Goal: Check status: Check status

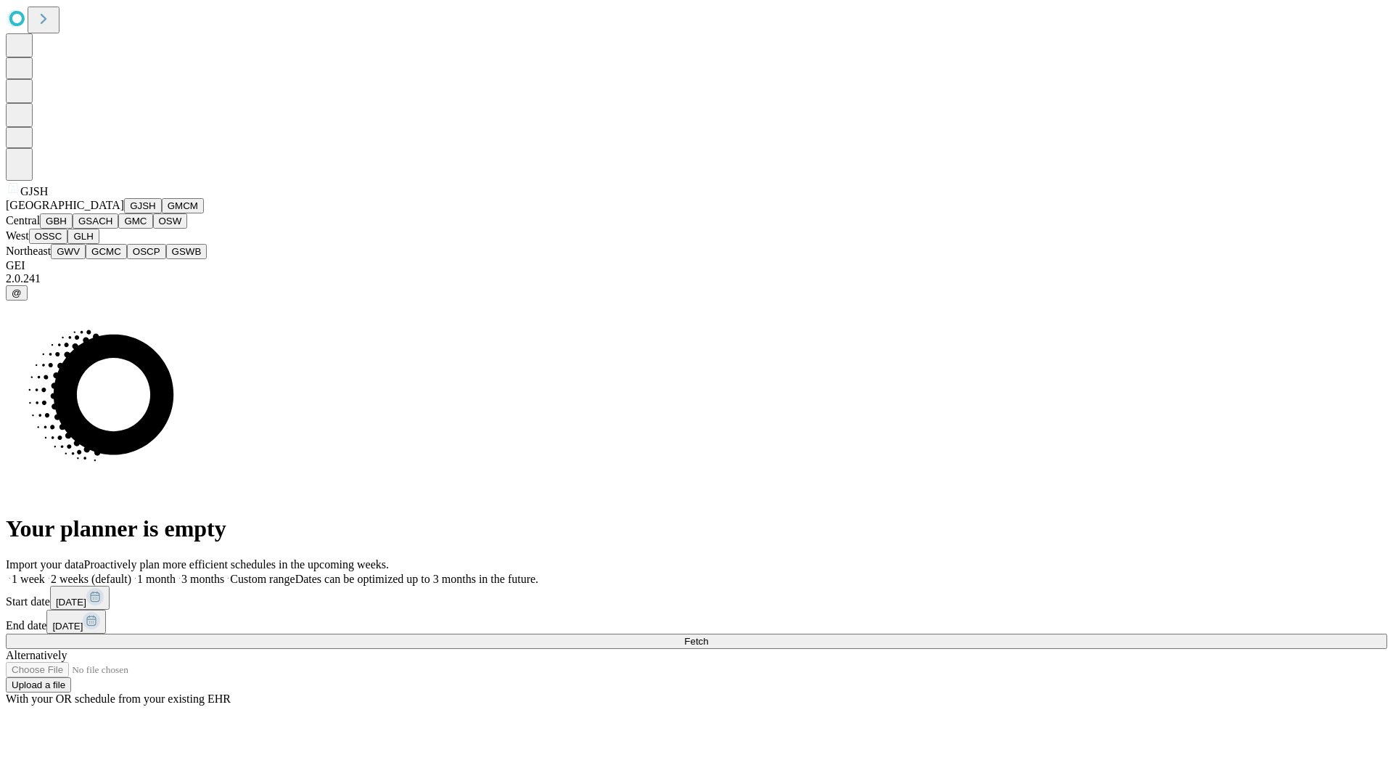
click at [124, 213] on button "GJSH" at bounding box center [143, 205] width 38 height 15
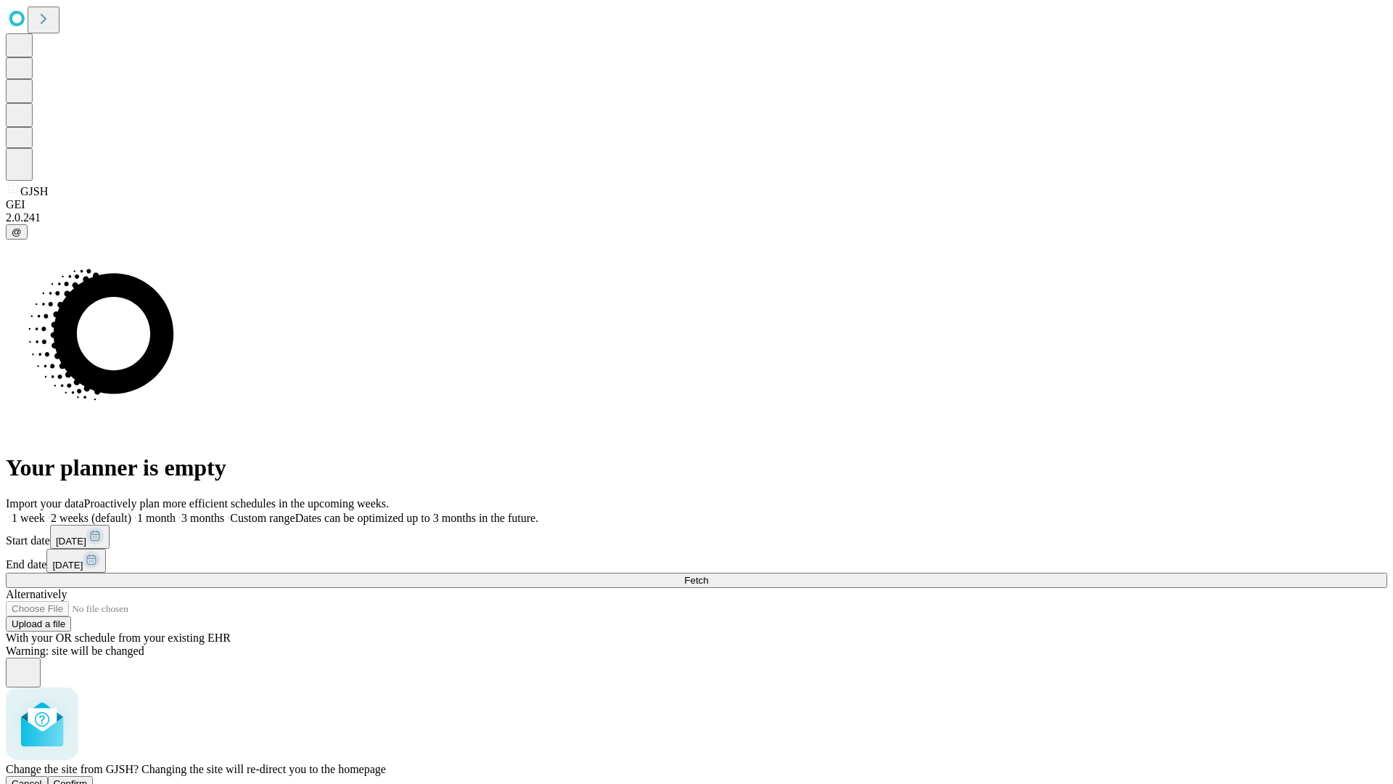
click at [88, 778] on span "Confirm" at bounding box center [71, 783] width 34 height 11
click at [131, 511] on label "2 weeks (default)" at bounding box center [88, 517] width 86 height 12
click at [708, 575] on span "Fetch" at bounding box center [696, 580] width 24 height 11
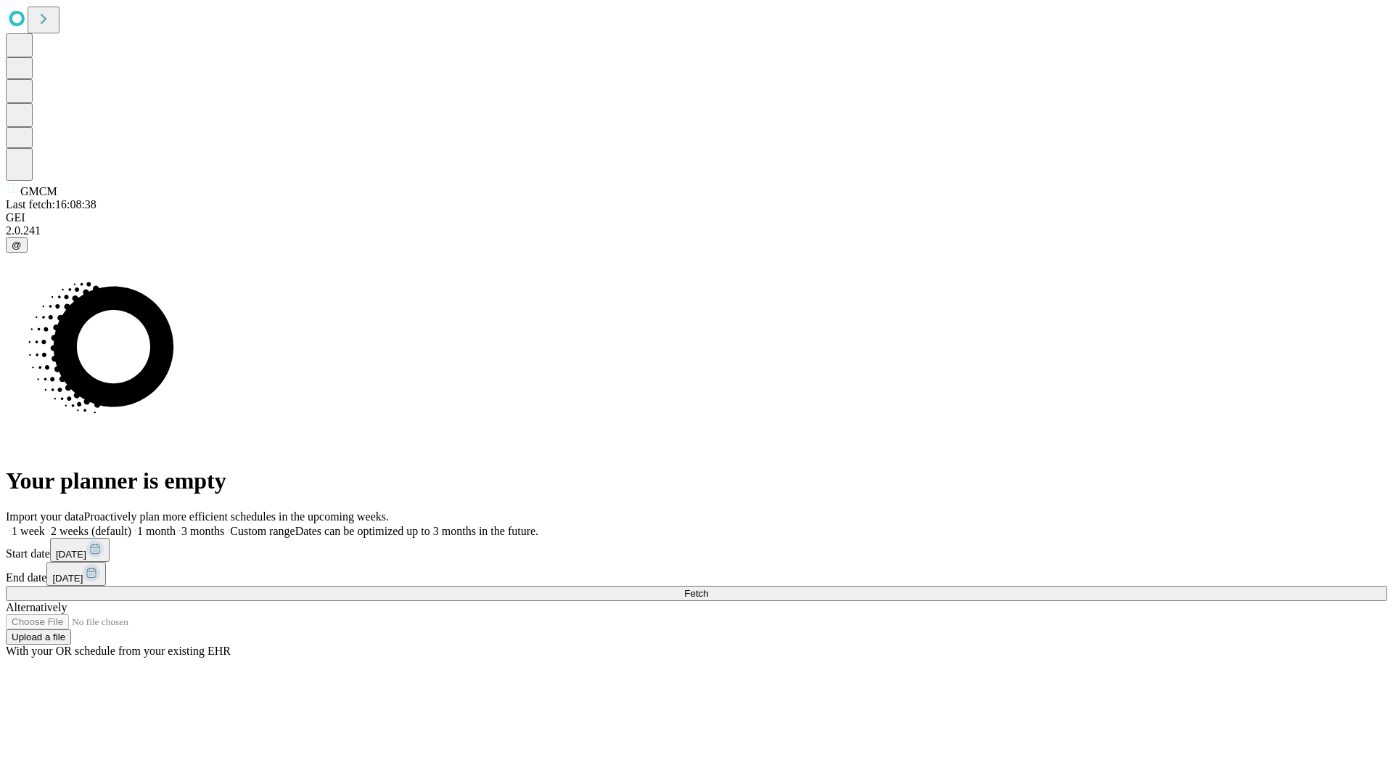
click at [131, 525] on label "2 weeks (default)" at bounding box center [88, 531] width 86 height 12
click at [708, 588] on span "Fetch" at bounding box center [696, 593] width 24 height 11
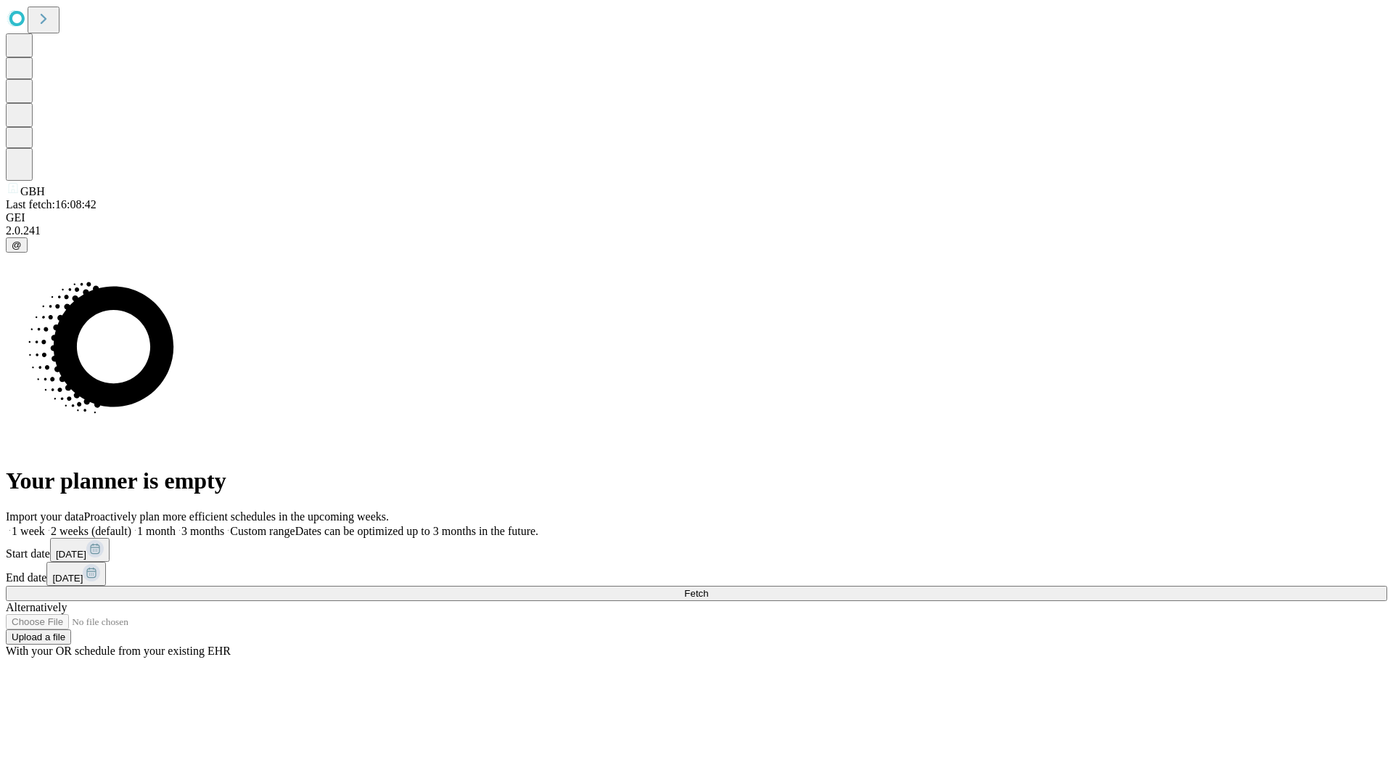
click at [131, 525] on label "2 weeks (default)" at bounding box center [88, 531] width 86 height 12
click at [708, 588] on span "Fetch" at bounding box center [696, 593] width 24 height 11
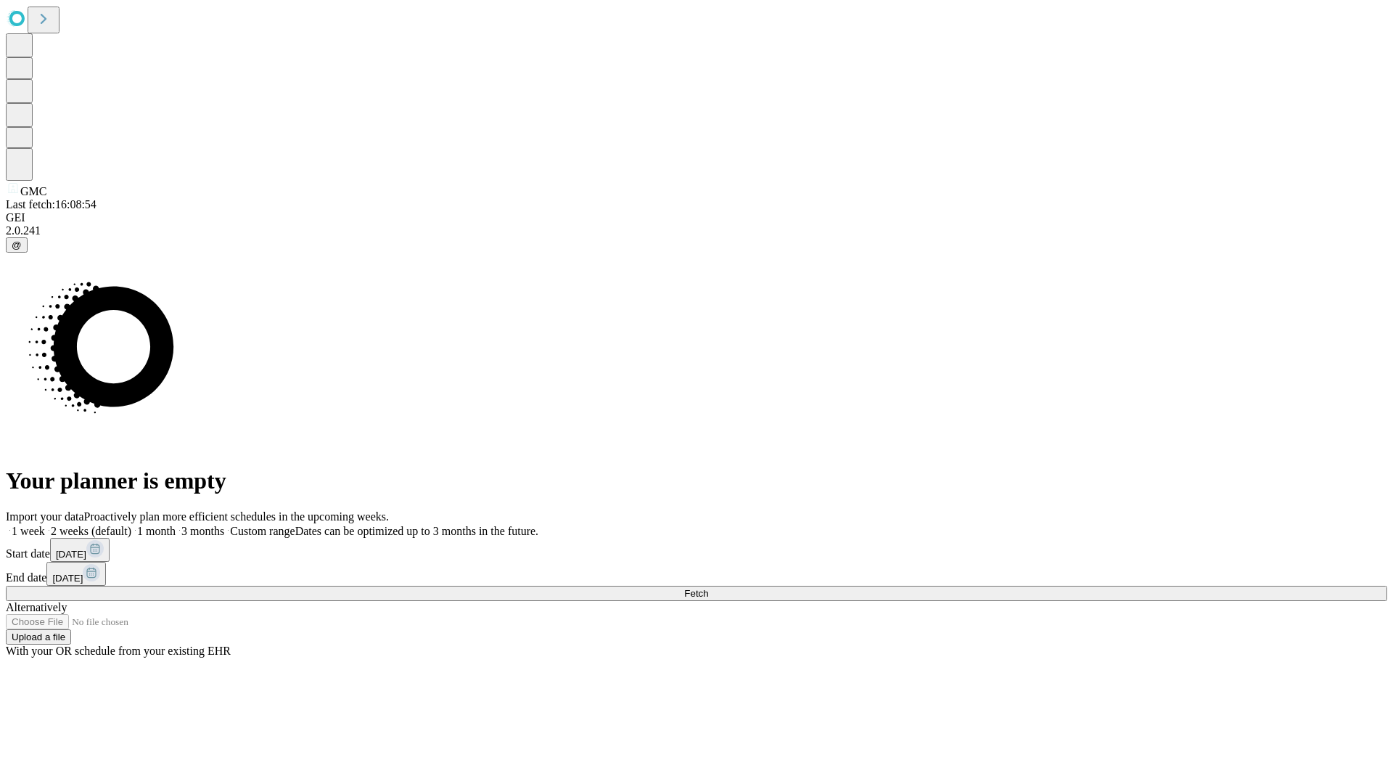
click at [708, 588] on span "Fetch" at bounding box center [696, 593] width 24 height 11
click at [131, 525] on label "2 weeks (default)" at bounding box center [88, 531] width 86 height 12
click at [708, 588] on span "Fetch" at bounding box center [696, 593] width 24 height 11
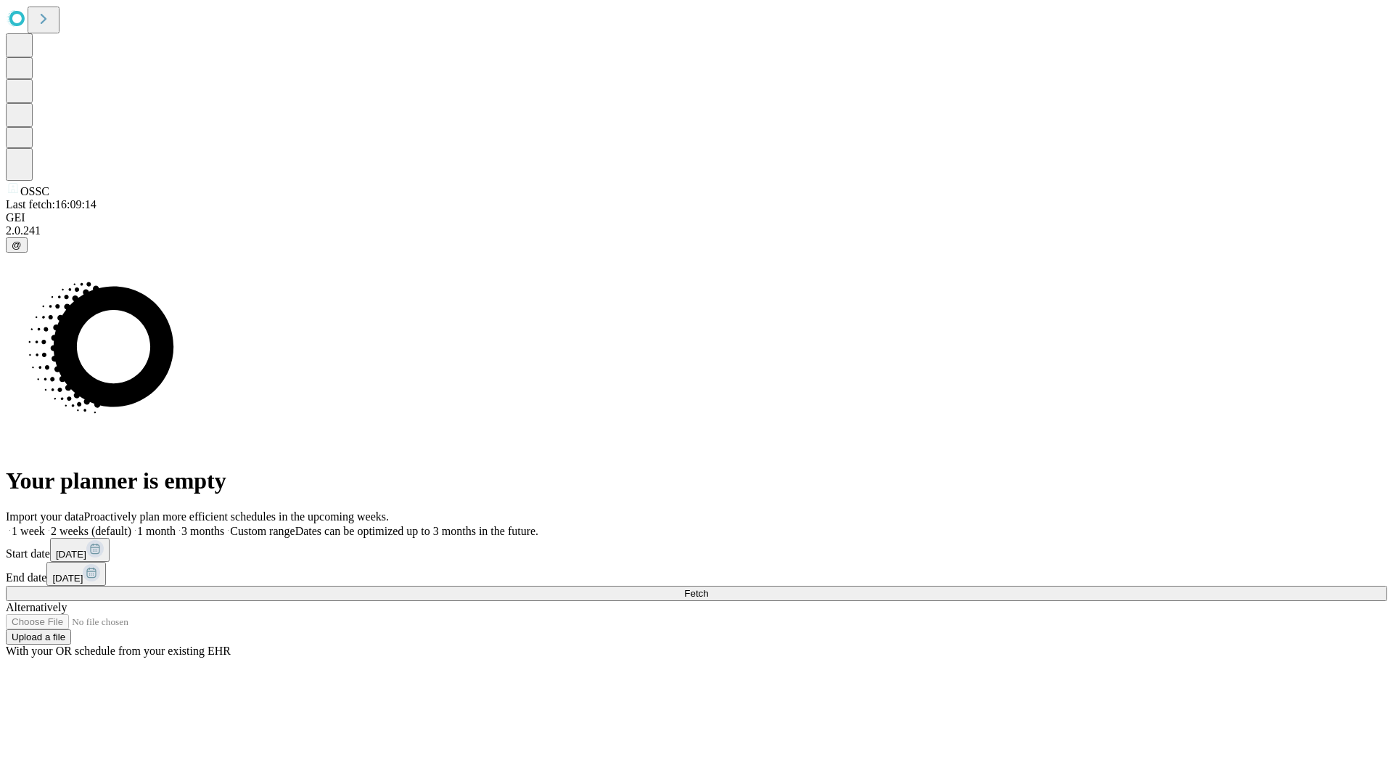
click at [131, 525] on label "2 weeks (default)" at bounding box center [88, 531] width 86 height 12
click at [708, 588] on span "Fetch" at bounding box center [696, 593] width 24 height 11
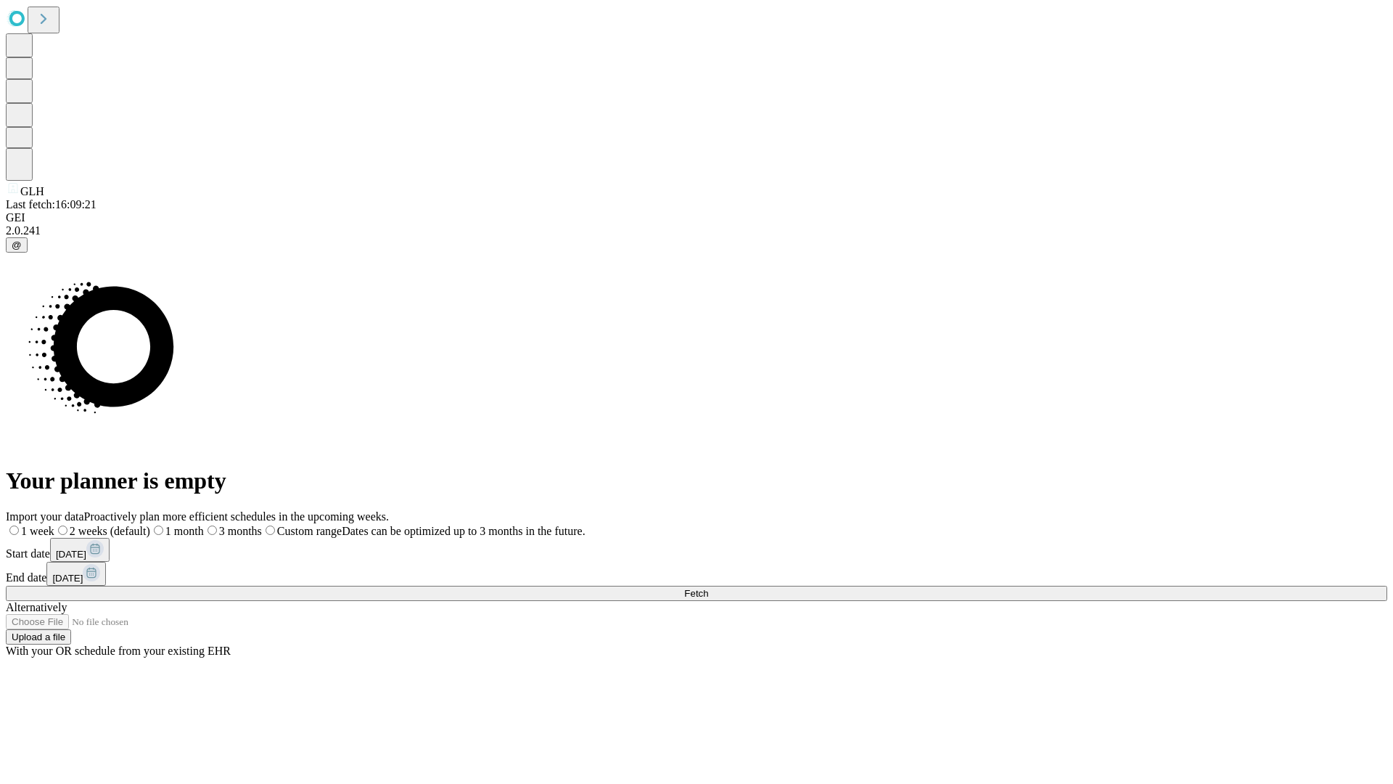
click at [150, 525] on label "2 weeks (default)" at bounding box center [102, 531] width 96 height 12
click at [708, 588] on span "Fetch" at bounding box center [696, 593] width 24 height 11
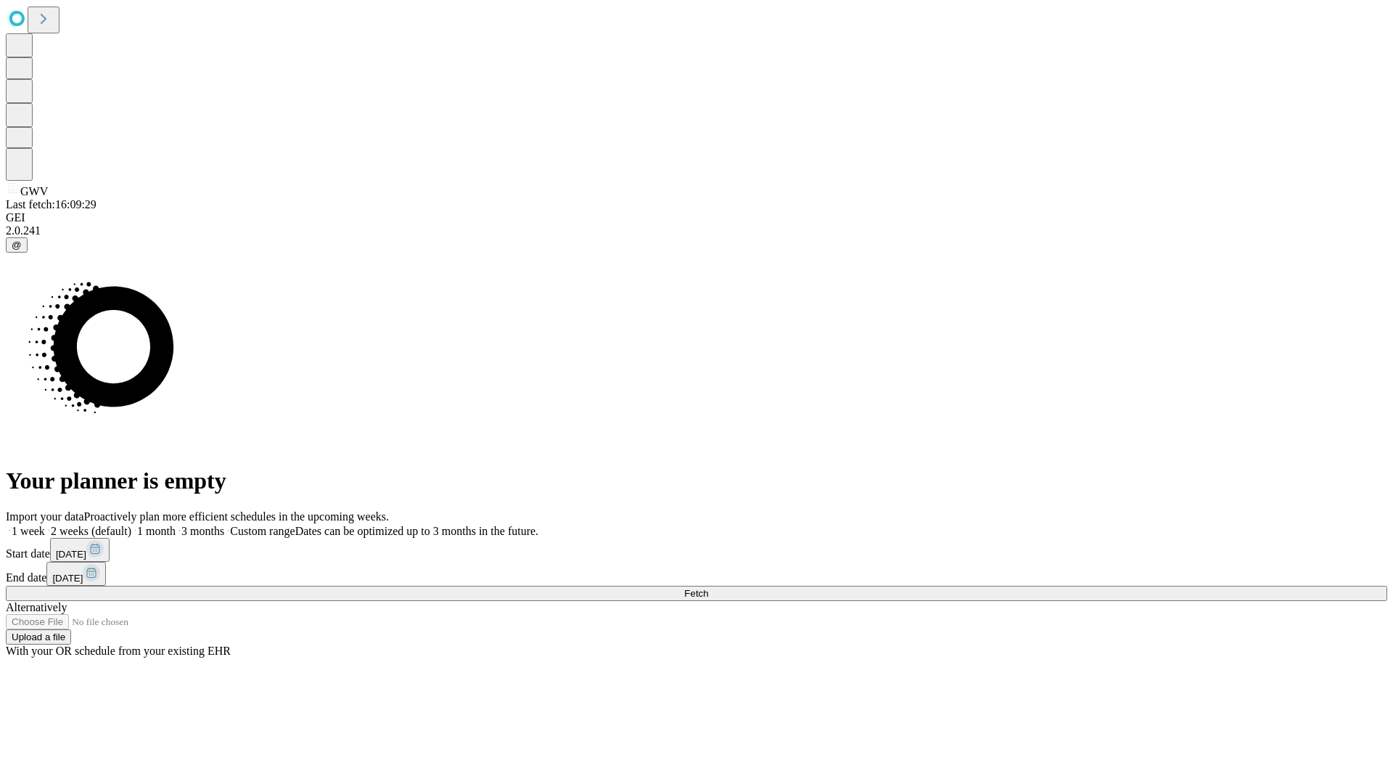
click at [131, 525] on label "2 weeks (default)" at bounding box center [88, 531] width 86 height 12
click at [708, 588] on span "Fetch" at bounding box center [696, 593] width 24 height 11
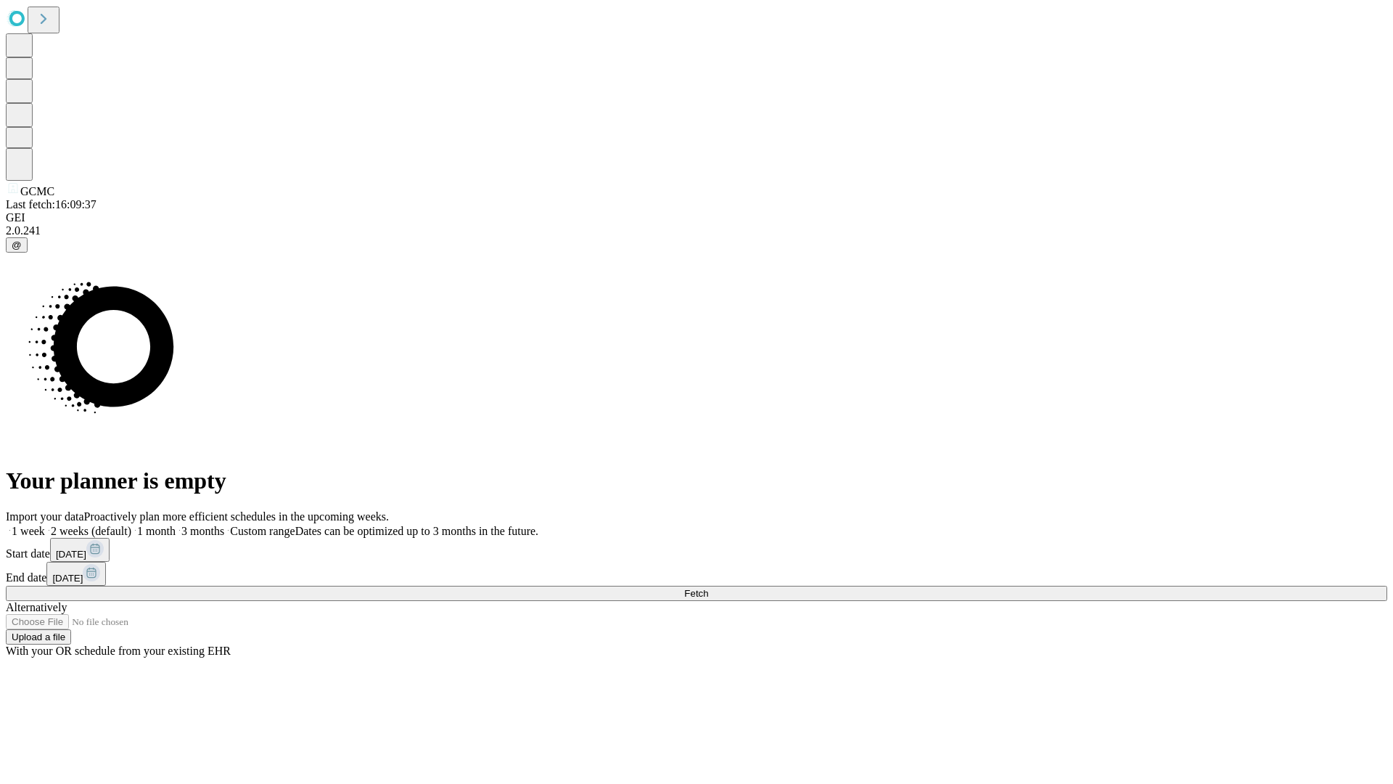
click at [131, 525] on label "2 weeks (default)" at bounding box center [88, 531] width 86 height 12
click at [708, 588] on span "Fetch" at bounding box center [696, 593] width 24 height 11
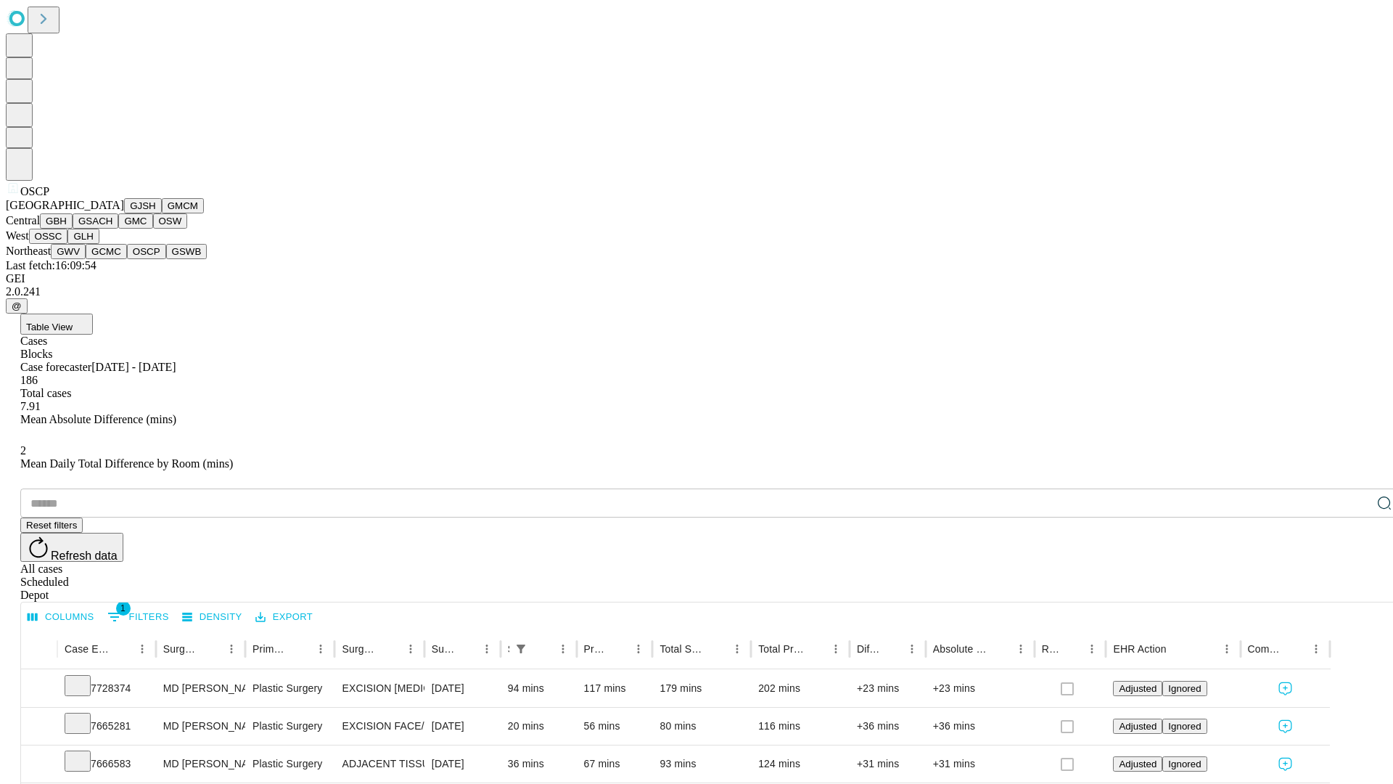
click at [166, 259] on button "GSWB" at bounding box center [186, 251] width 41 height 15
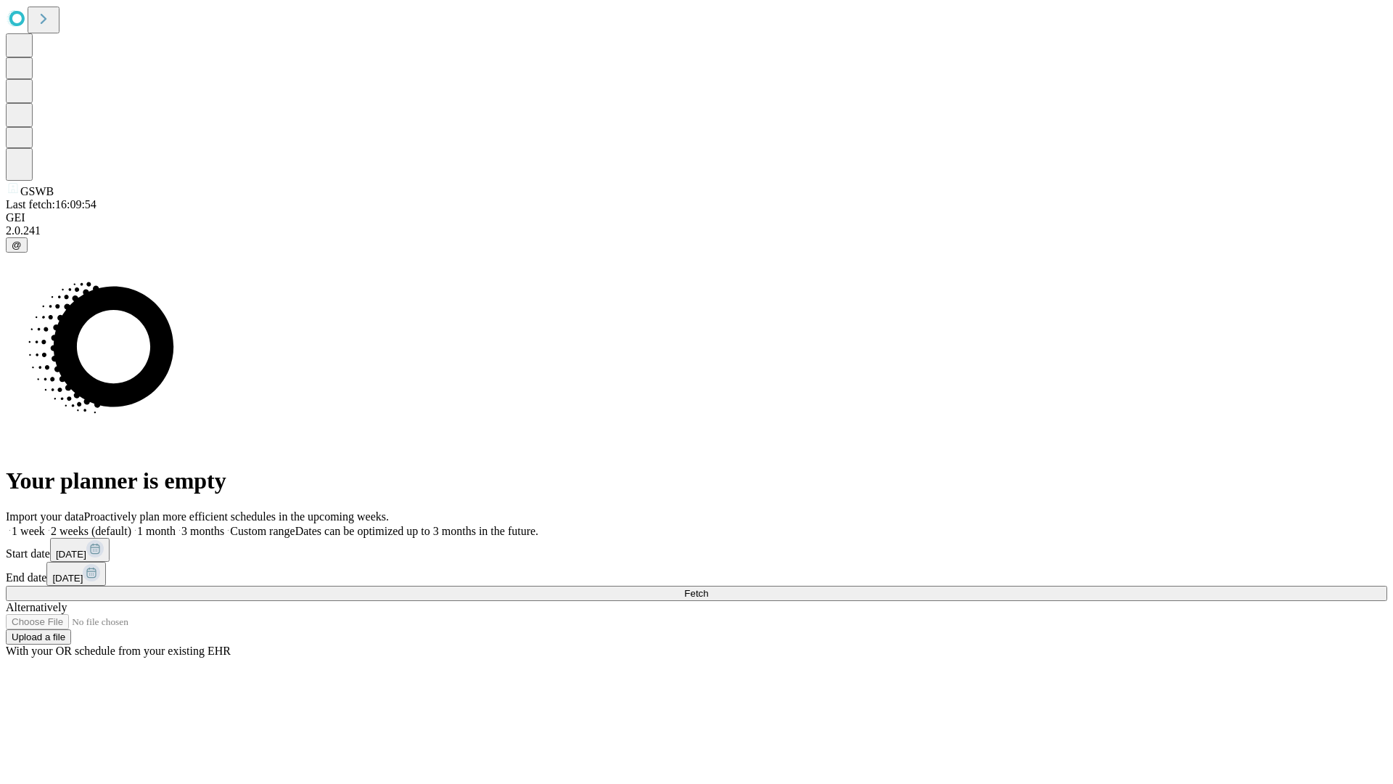
click at [131, 525] on label "2 weeks (default)" at bounding box center [88, 531] width 86 height 12
click at [708, 588] on span "Fetch" at bounding box center [696, 593] width 24 height 11
